Goal: Task Accomplishment & Management: Manage account settings

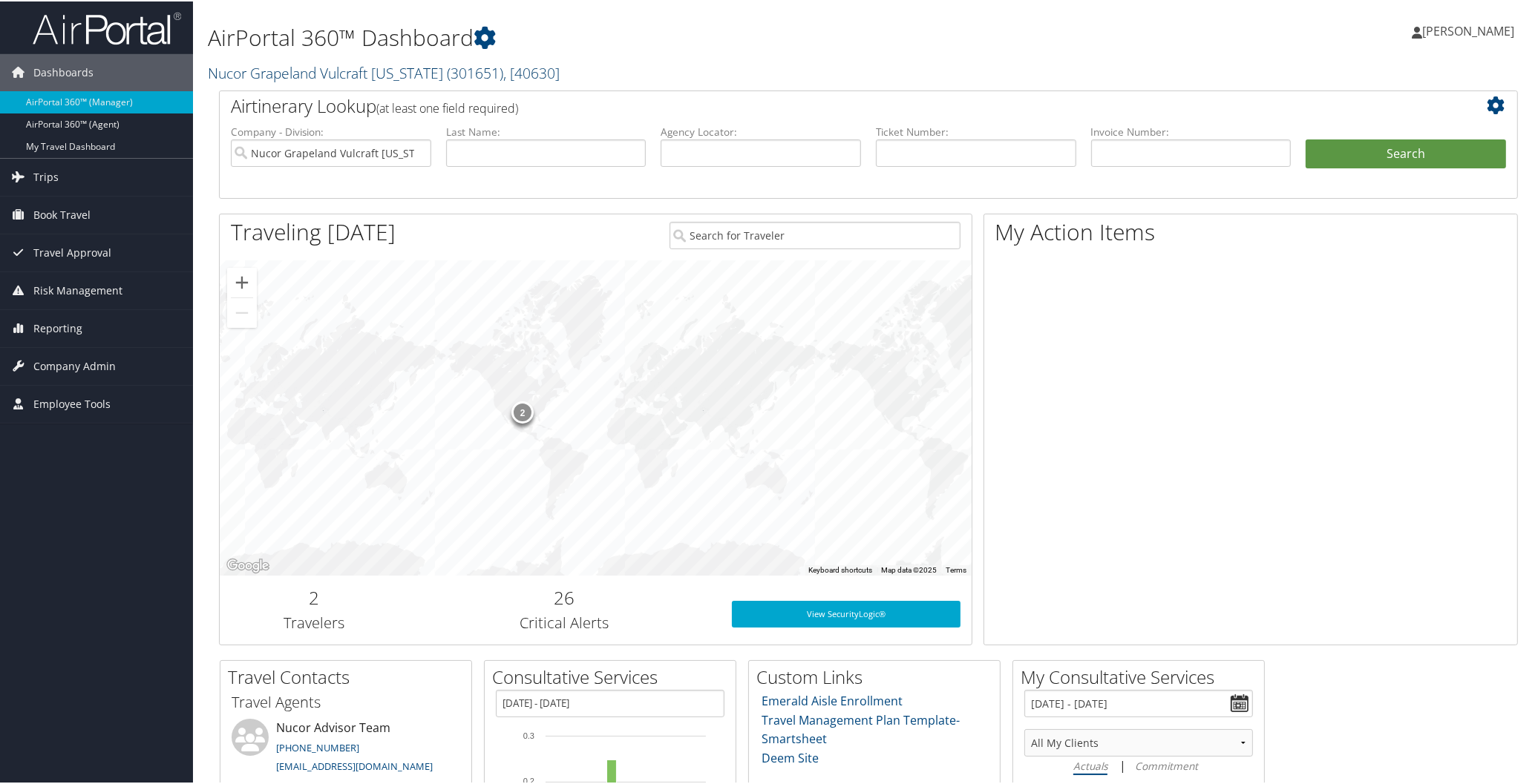
click at [348, 63] on link "Nucor Grapeland Vulcraft [US_STATE] ( 301651 ) , [ 40630 ]" at bounding box center [383, 71] width 352 height 20
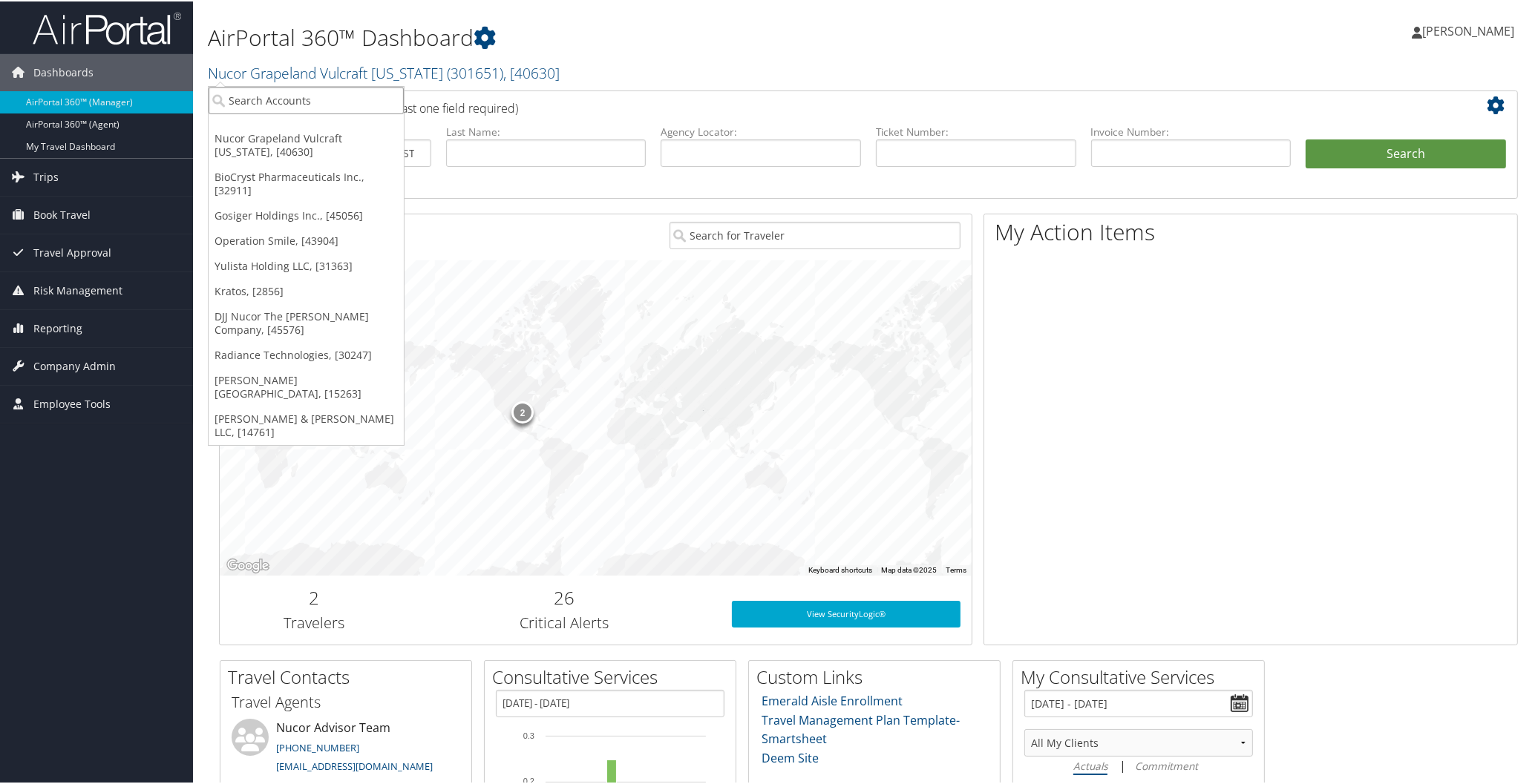
click at [336, 101] on input "search" at bounding box center [306, 99] width 195 height 27
type input "radiance"
click at [338, 124] on div "Radiance Technologies (301046), [30247]" at bounding box center [338, 126] width 276 height 14
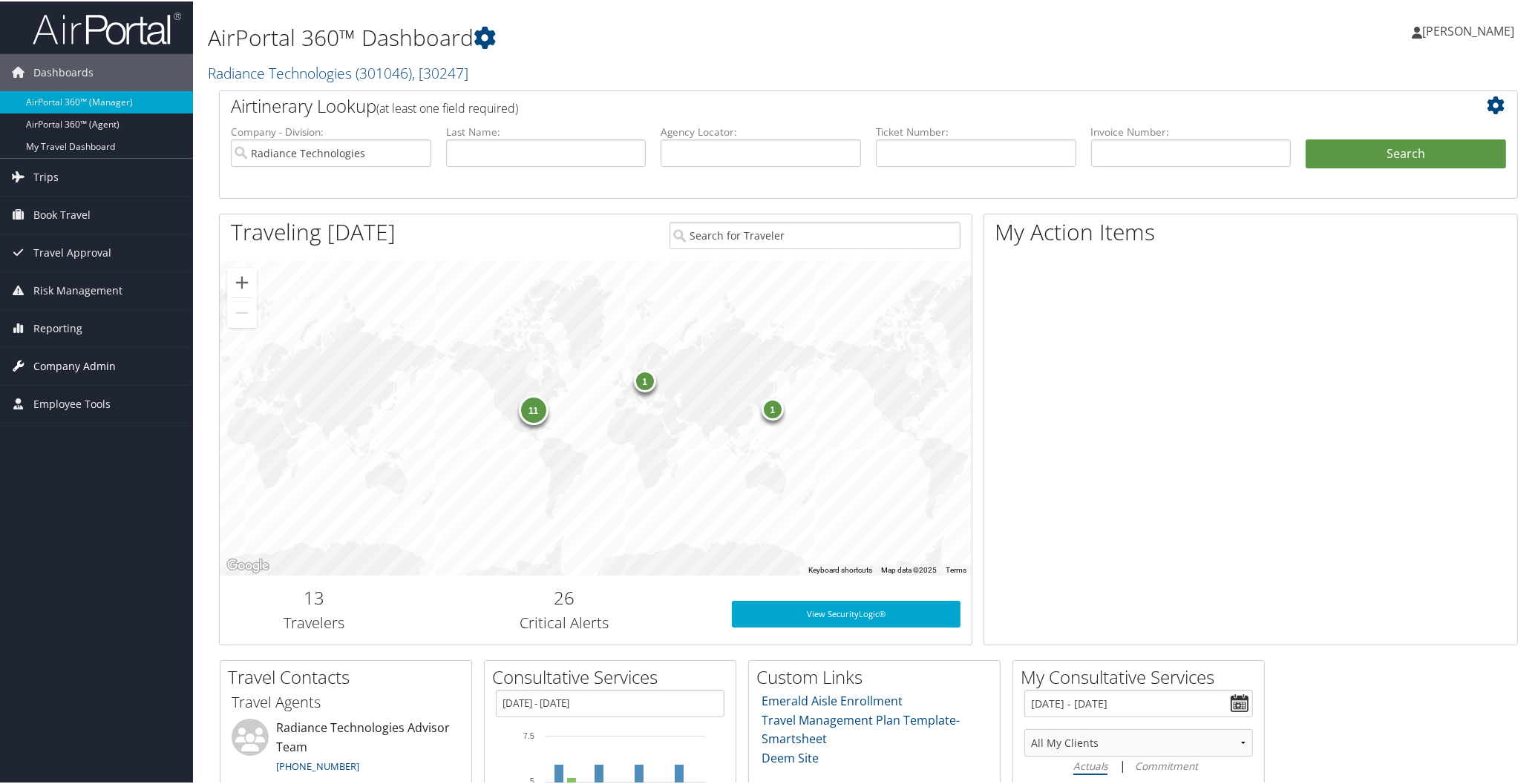
click at [102, 361] on span "Company Admin" at bounding box center [74, 365] width 82 height 37
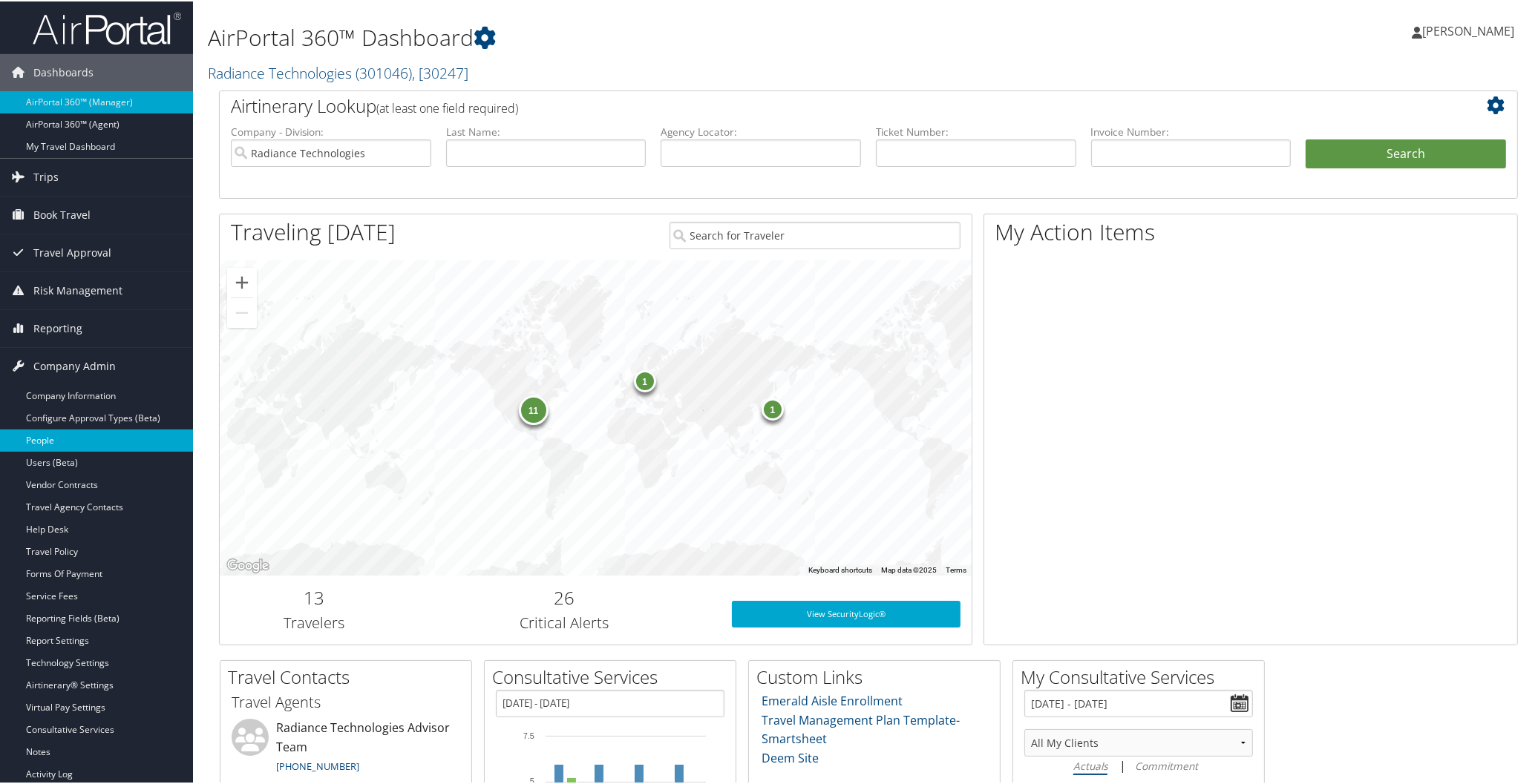
click at [68, 440] on link "People" at bounding box center [96, 440] width 193 height 23
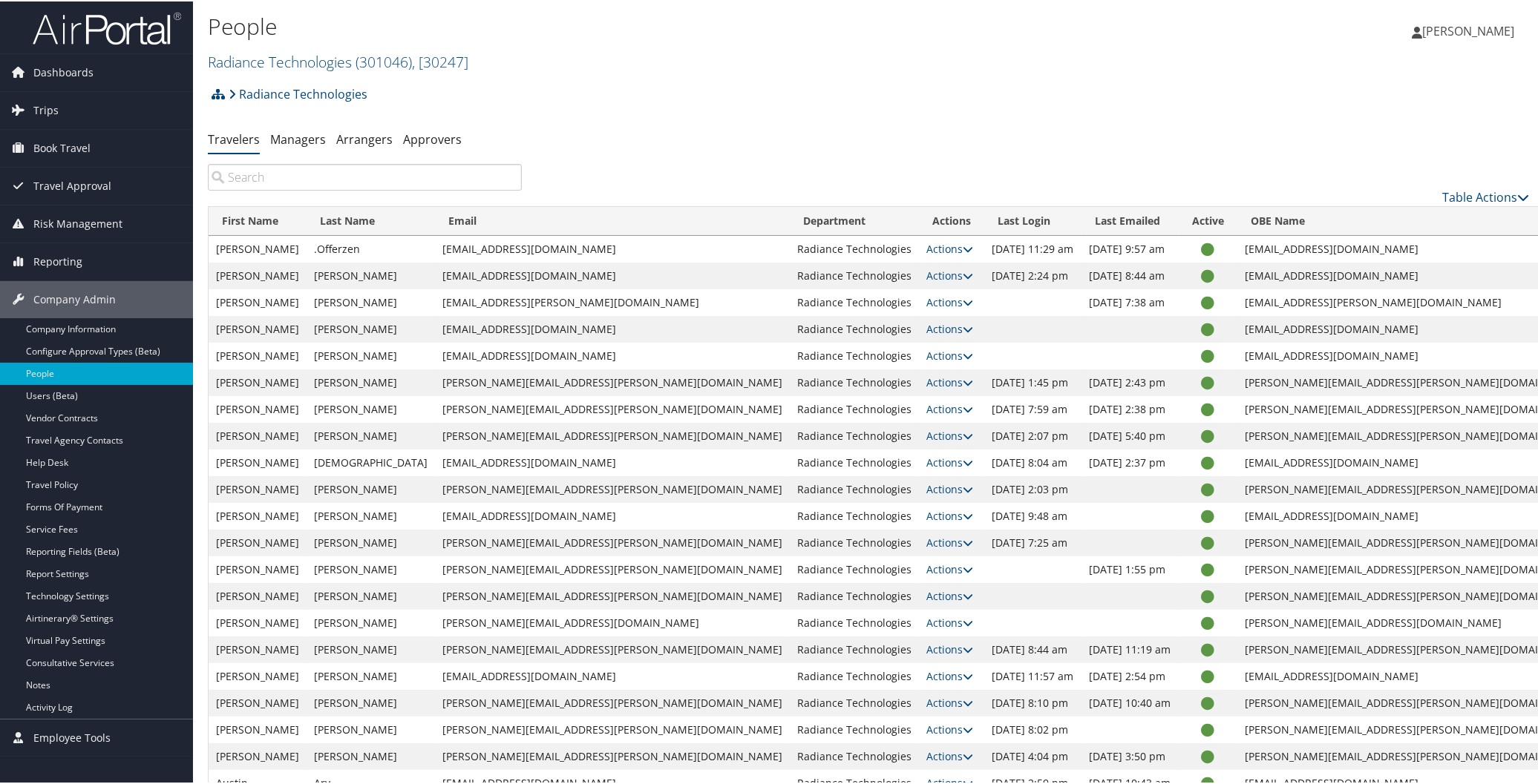
click at [349, 184] on input "search" at bounding box center [365, 175] width 314 height 27
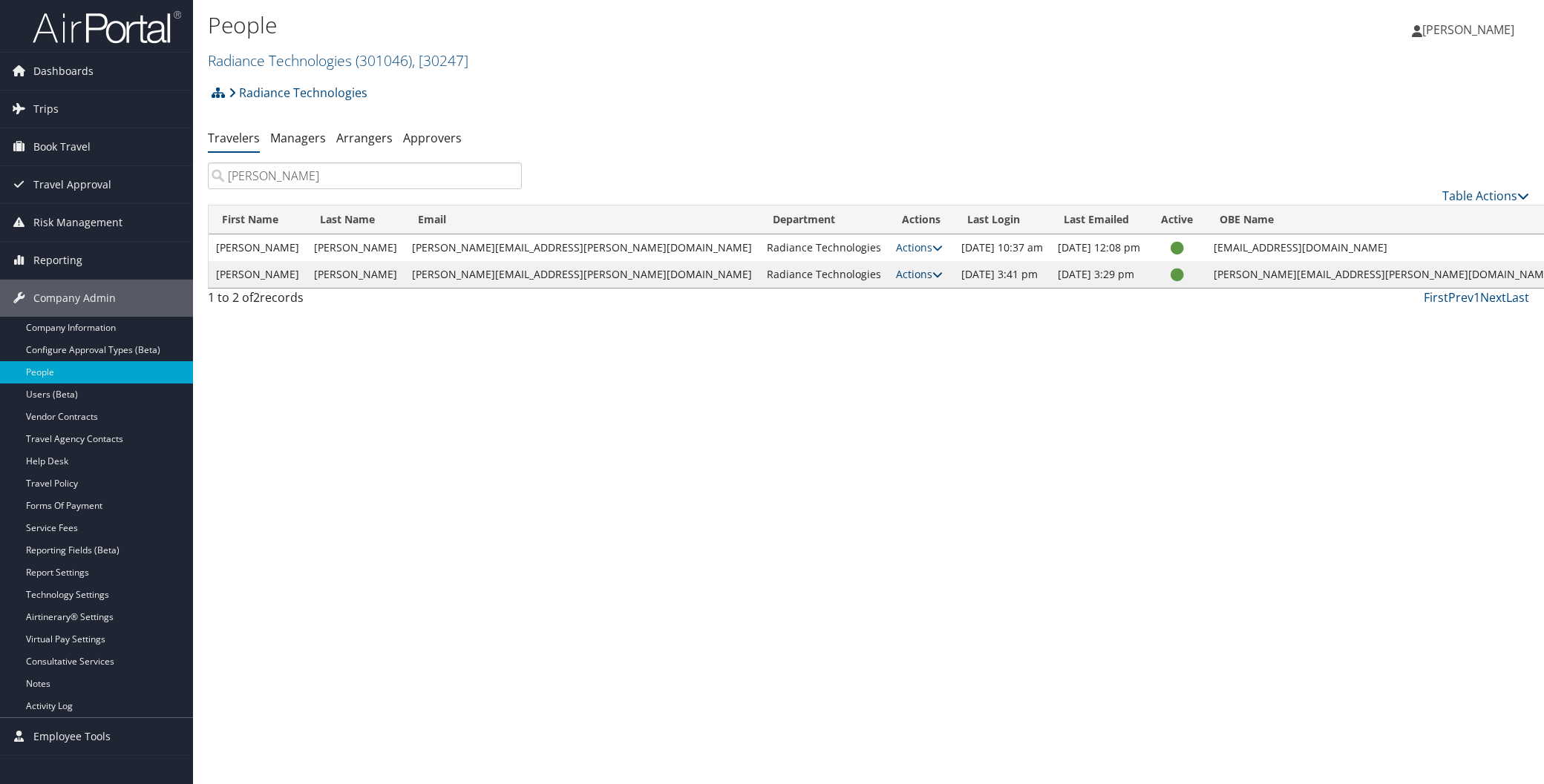
type input "bailey"
click at [932, 279] on icon at bounding box center [937, 274] width 11 height 11
click at [848, 298] on link "User Settings" at bounding box center [821, 296] width 150 height 25
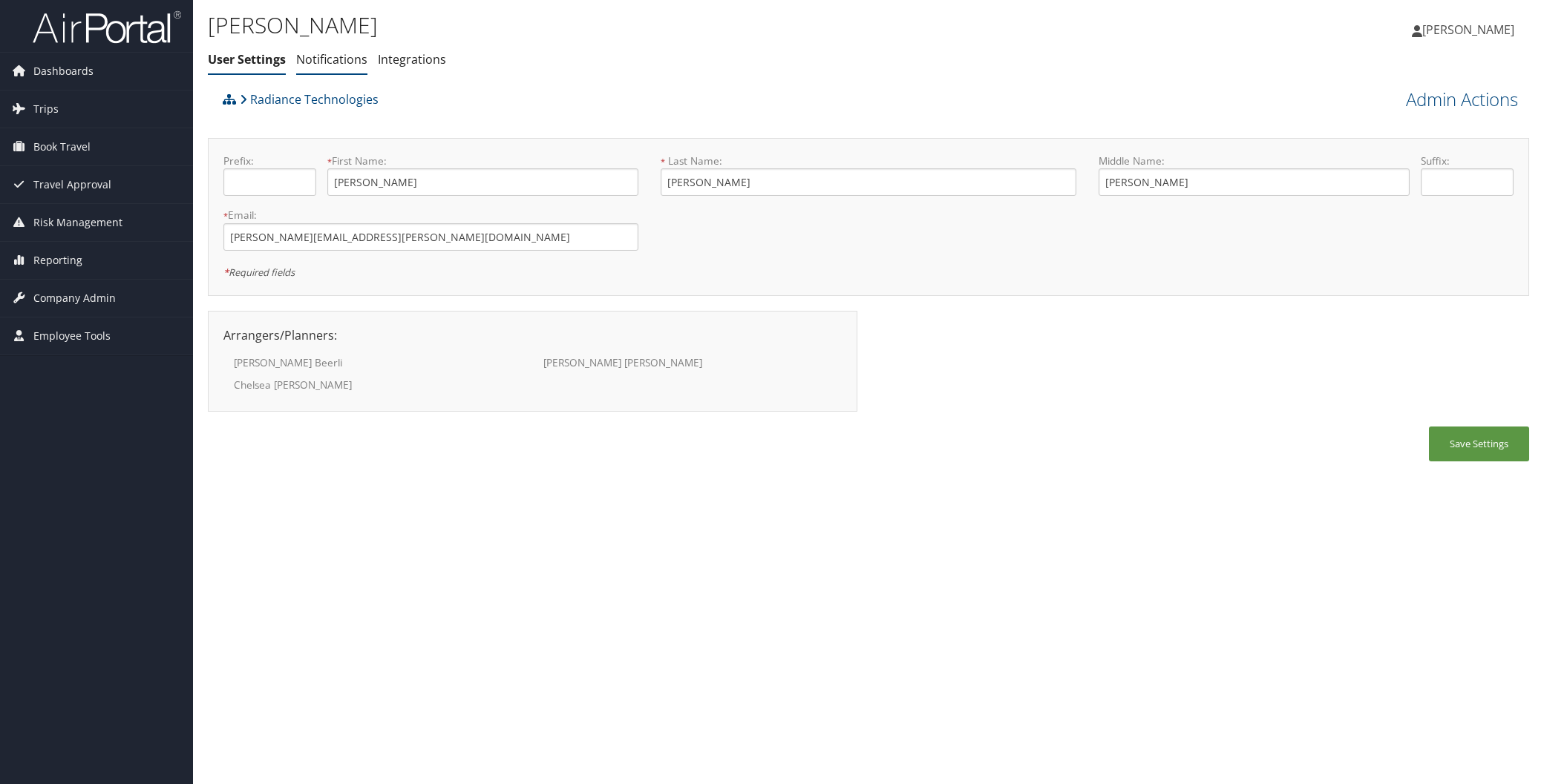
click at [344, 57] on link "Notifications" at bounding box center [331, 59] width 71 height 16
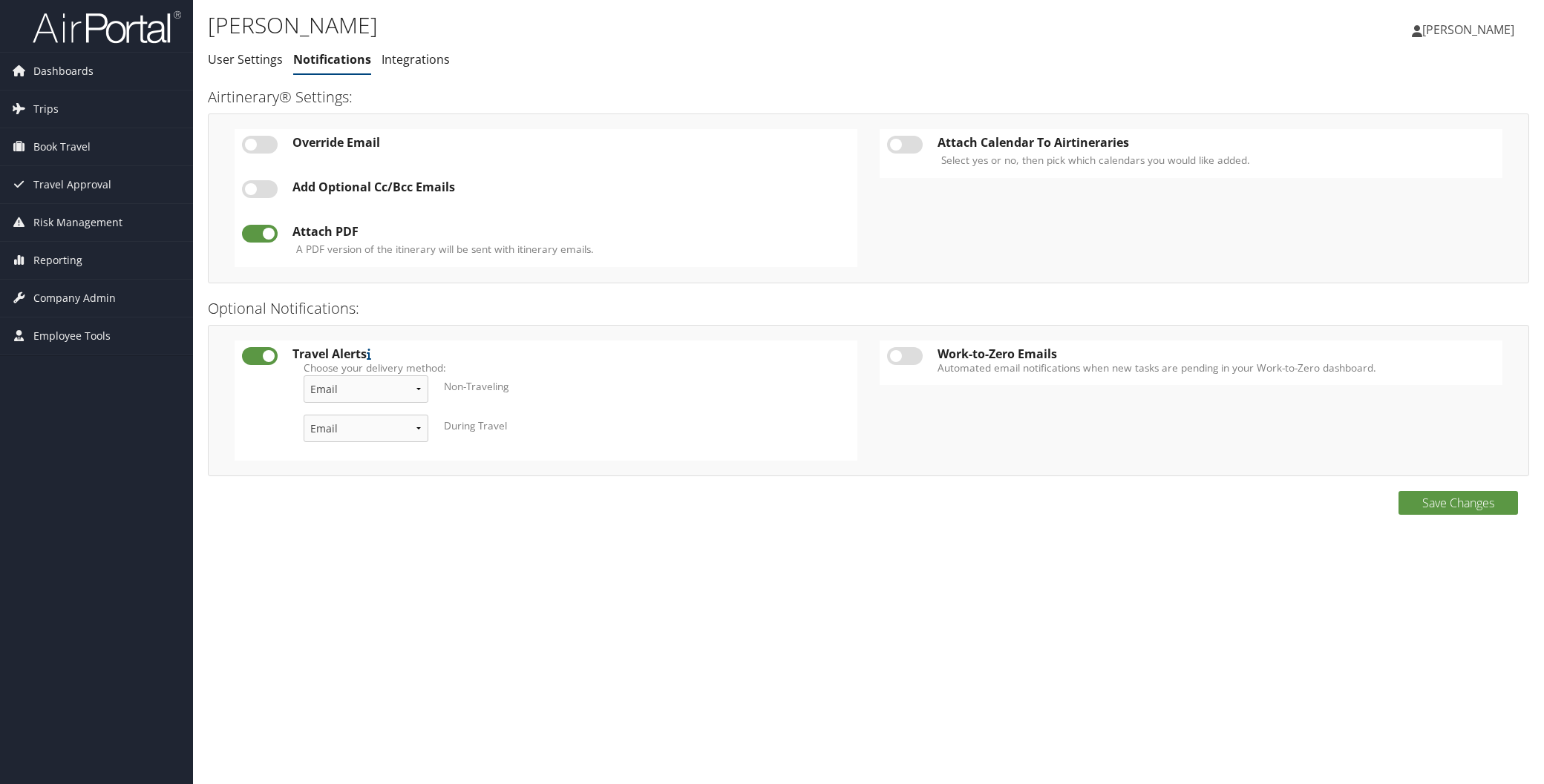
click at [246, 189] on label at bounding box center [259, 189] width 36 height 18
click at [249, 189] on input "checkbox" at bounding box center [254, 192] width 10 height 10
checkbox input "true"
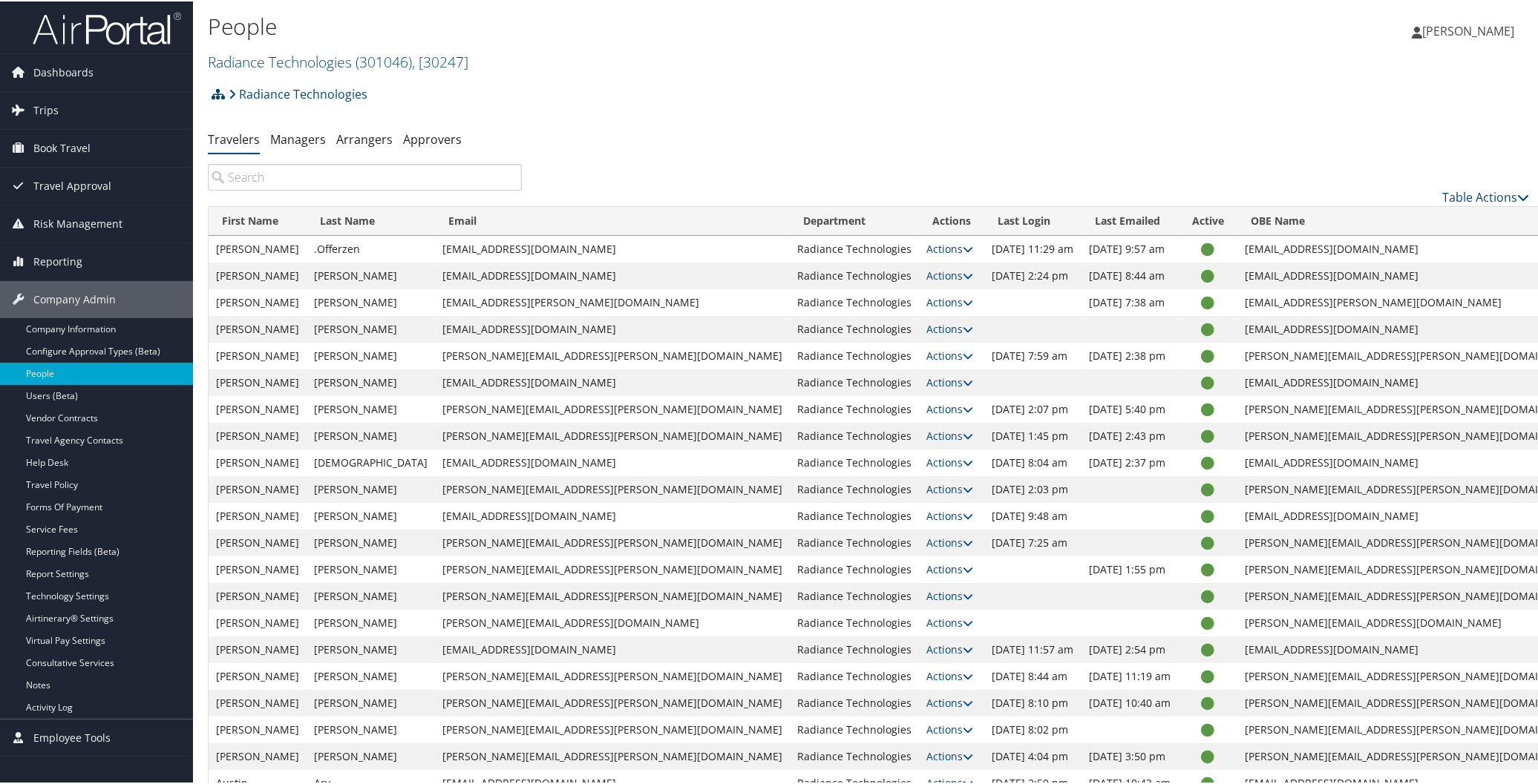
click at [304, 175] on input "search" at bounding box center [365, 175] width 314 height 27
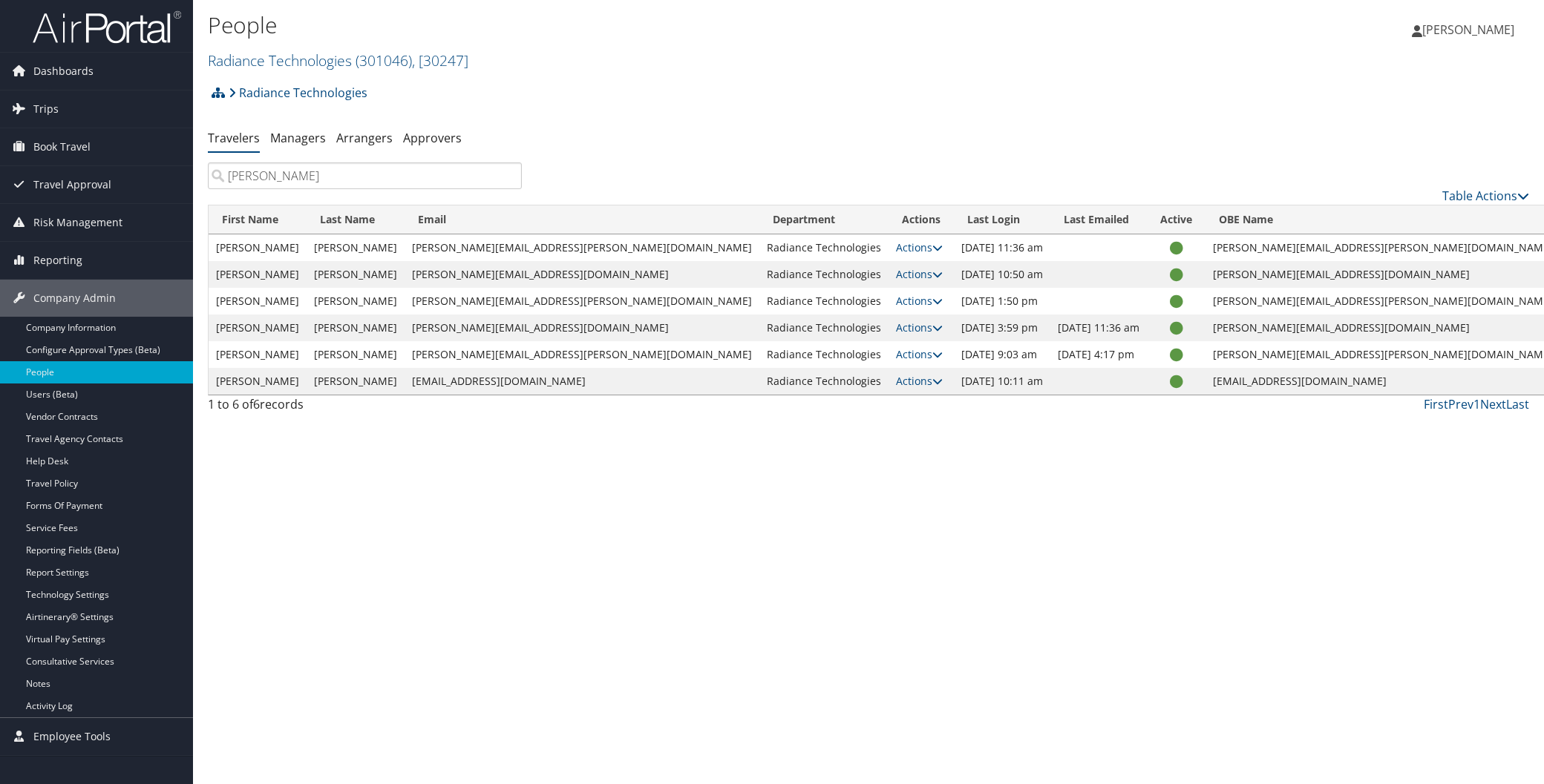
type input "[PERSON_NAME]"
drag, startPoint x: 470, startPoint y: 355, endPoint x: 635, endPoint y: 358, distance: 165.0
click at [635, 358] on td "[PERSON_NAME][EMAIL_ADDRESS][PERSON_NAME][DOMAIN_NAME]" at bounding box center [581, 354] width 355 height 27
copy td "[PERSON_NAME][EMAIL_ADDRESS][PERSON_NAME][DOMAIN_NAME]"
click at [508, 173] on input "anna" at bounding box center [365, 175] width 314 height 27
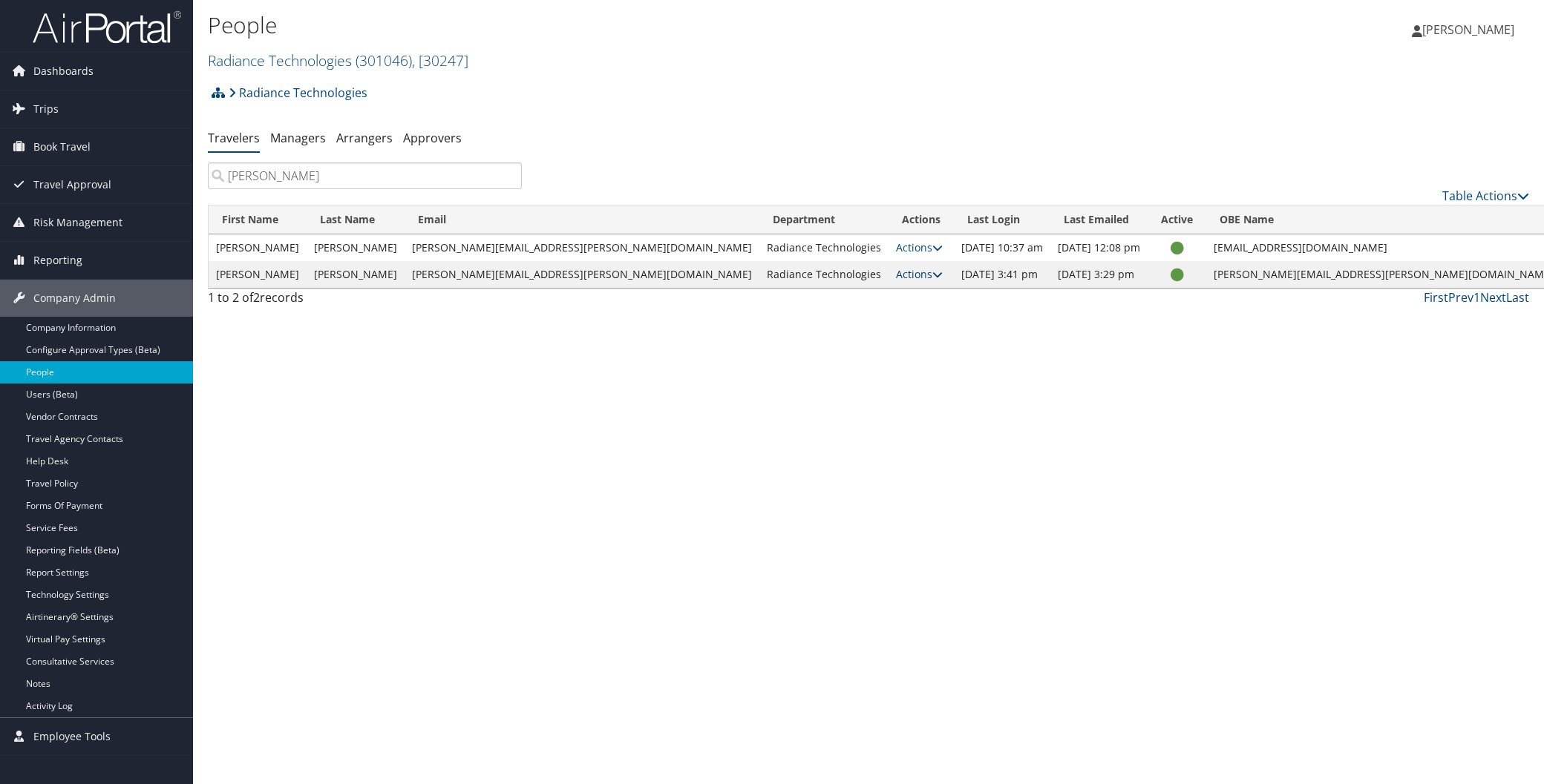
type input "bailey"
click at [932, 278] on icon at bounding box center [937, 274] width 11 height 11
click at [820, 288] on link "User Settings" at bounding box center [821, 296] width 150 height 25
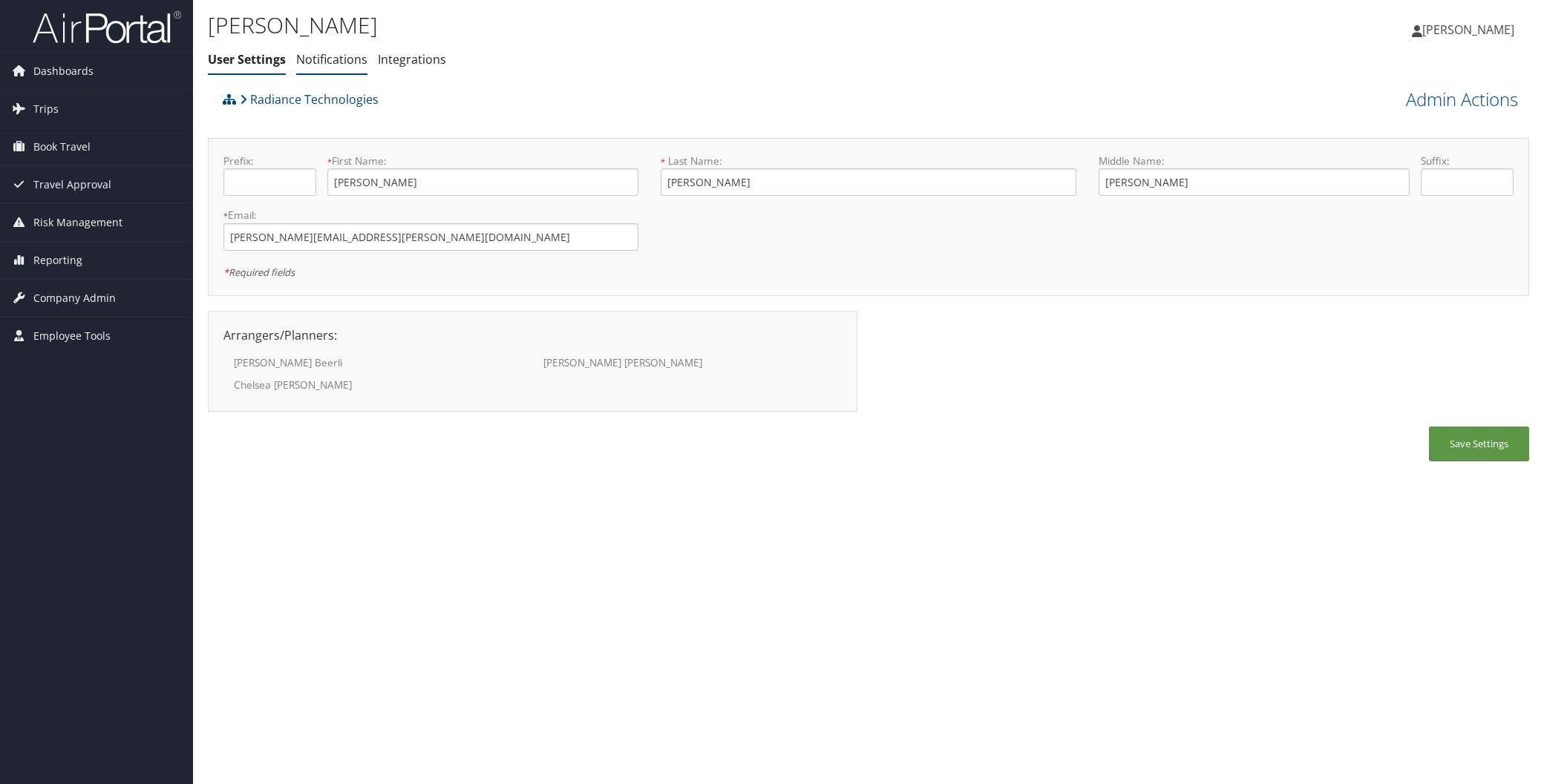
click at [332, 55] on link "Notifications" at bounding box center [331, 59] width 71 height 16
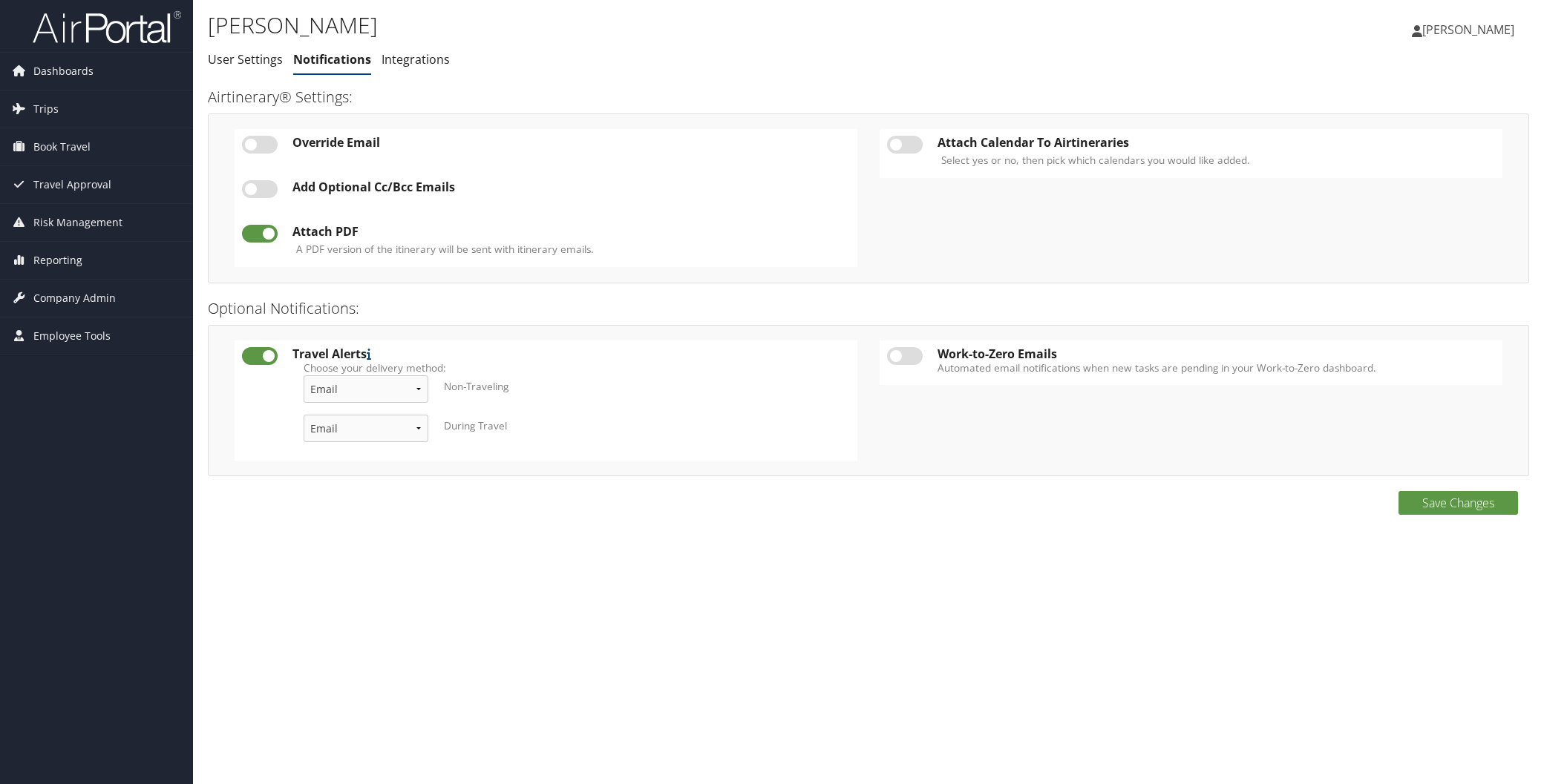
click at [249, 184] on label at bounding box center [259, 189] width 36 height 18
click at [249, 187] on input "checkbox" at bounding box center [254, 192] width 10 height 10
checkbox input "true"
click at [499, 187] on link "Add New" at bounding box center [487, 187] width 53 height 16
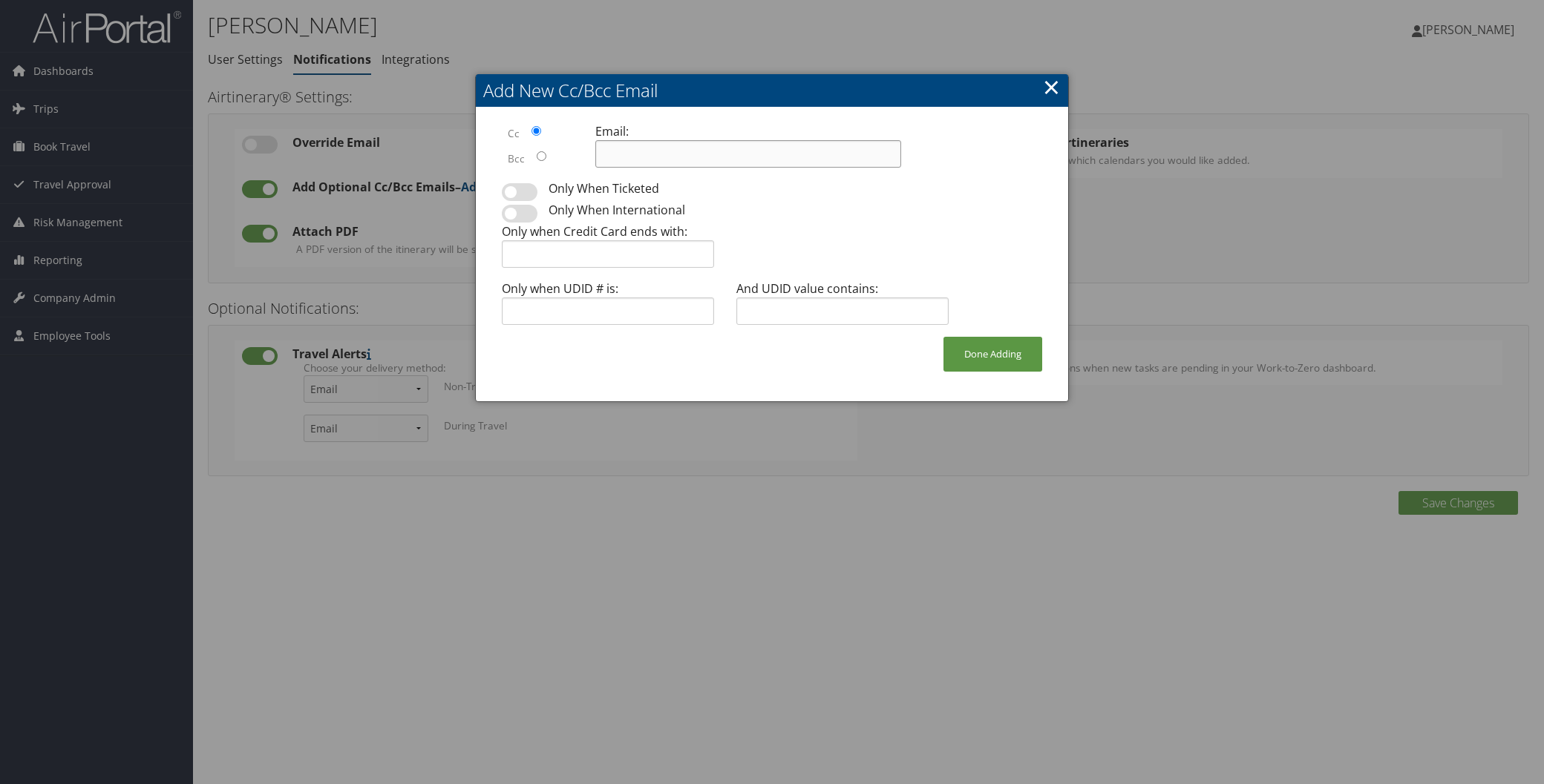
click at [646, 151] on input at bounding box center [748, 154] width 306 height 27
paste input "[PERSON_NAME][EMAIL_ADDRESS][PERSON_NAME][DOMAIN_NAME]"
type input "[PERSON_NAME][EMAIL_ADDRESS][PERSON_NAME][DOMAIN_NAME]"
click at [508, 188] on label at bounding box center [520, 192] width 36 height 18
click at [509, 188] on input "checkbox" at bounding box center [514, 191] width 10 height 10
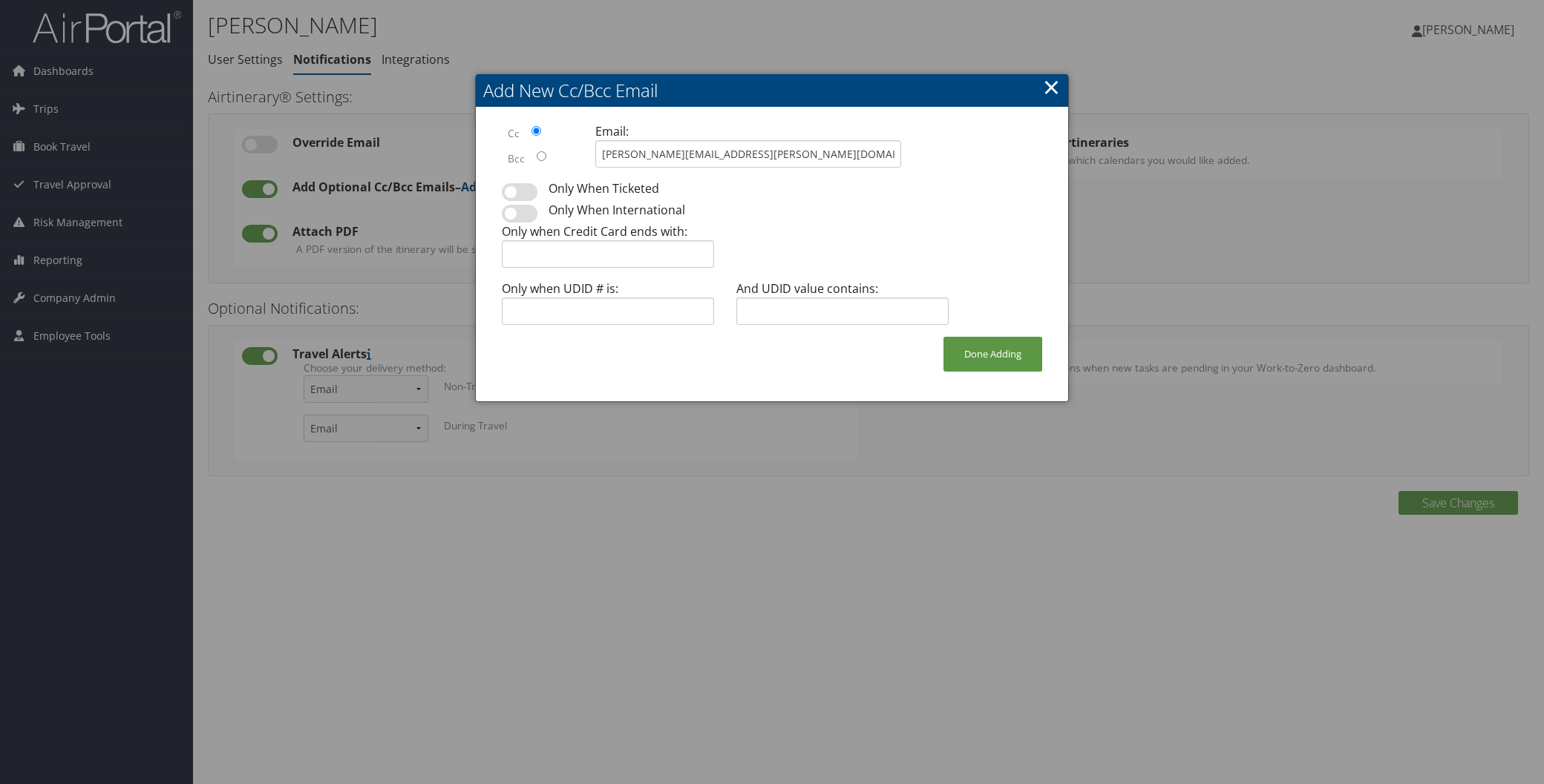
checkbox input "true"
click at [982, 349] on button "Done Adding" at bounding box center [993, 354] width 99 height 35
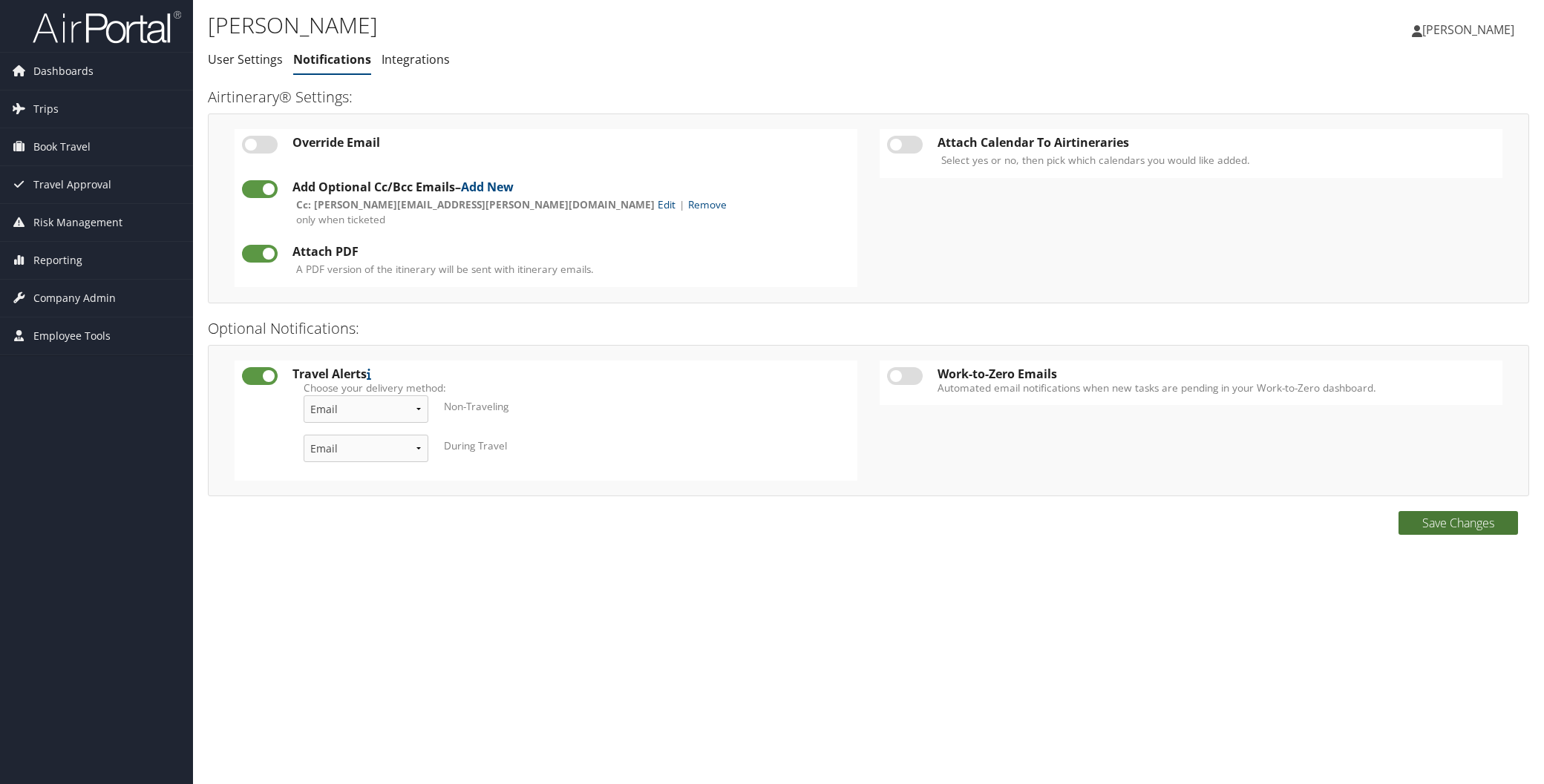
click at [1486, 520] on button "Save Changes" at bounding box center [1458, 523] width 120 height 23
click at [1368, 58] on div "[PERSON_NAME] [PERSON_NAME] My Settings Travel Agency Contacts Log Consulting T…" at bounding box center [1286, 36] width 514 height 57
click at [100, 292] on span "Company Admin" at bounding box center [74, 298] width 82 height 37
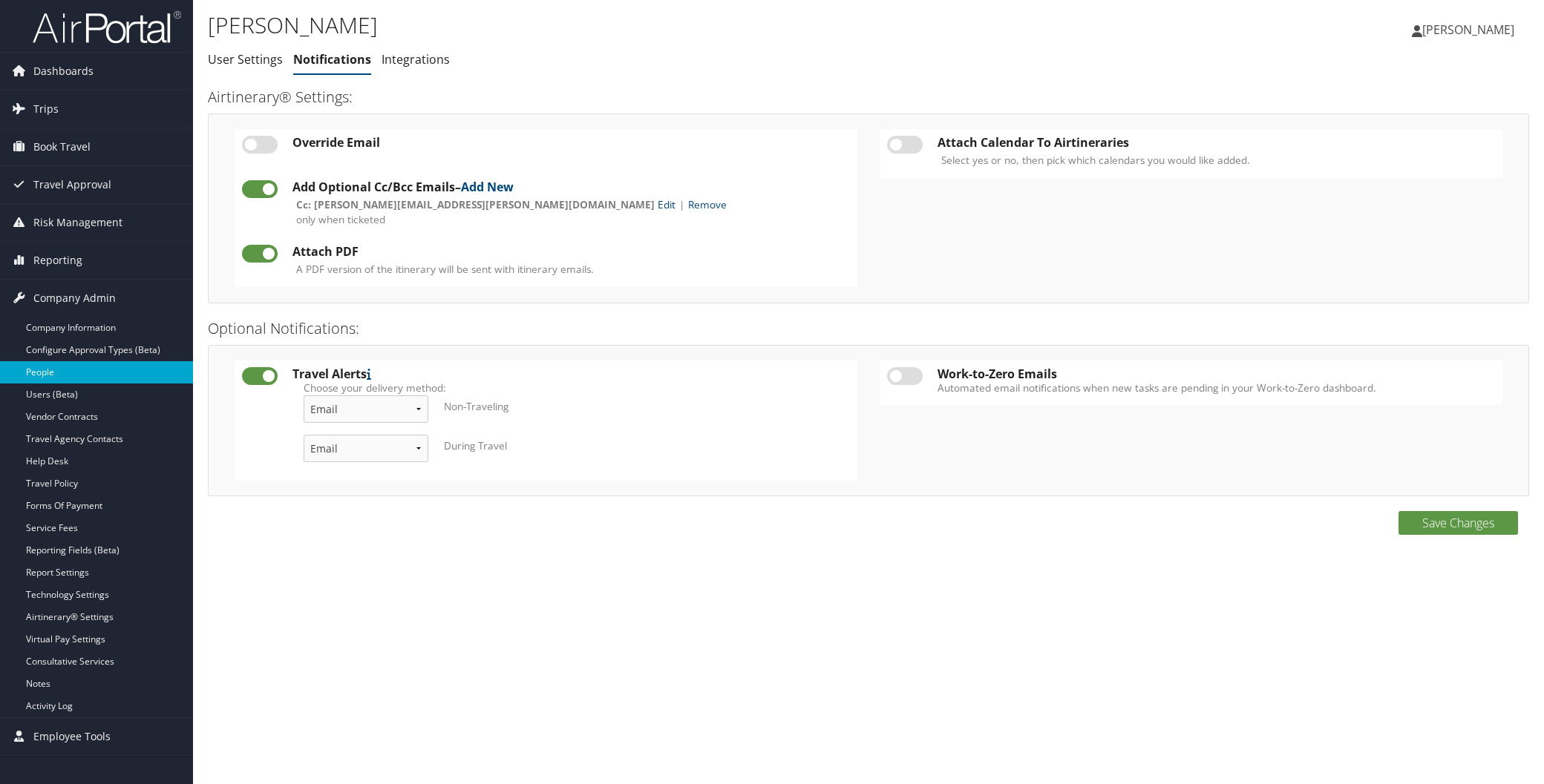
click at [42, 379] on link "People" at bounding box center [96, 373] width 193 height 23
